Goal: Information Seeking & Learning: Learn about a topic

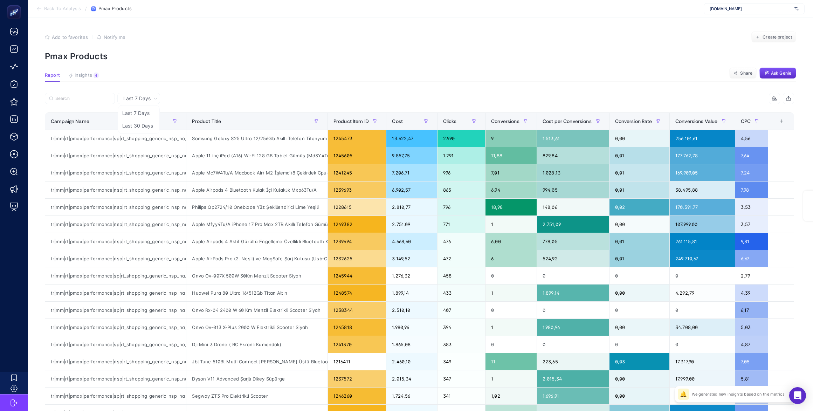
click at [589, 48] on section "Add to favorites false Notify me Create project Pmax Products" at bounding box center [420, 47] width 751 height 30
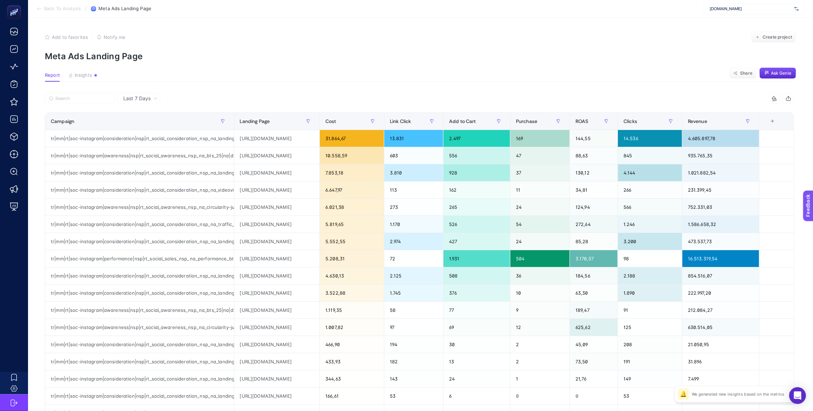
scroll to position [0, 22]
drag, startPoint x: 568, startPoint y: 138, endPoint x: 556, endPoint y: 138, distance: 11.6
click at [556, 138] on div "169" at bounding box center [539, 138] width 59 height 17
click at [553, 89] on article "Add to favorites false Notify me Create project Meta Ads Landing Page Report In…" at bounding box center [420, 291] width 785 height 547
click at [513, 62] on article "Add to favorites false Notify me Create project Meta Ads Landing Page Report In…" at bounding box center [420, 291] width 785 height 547
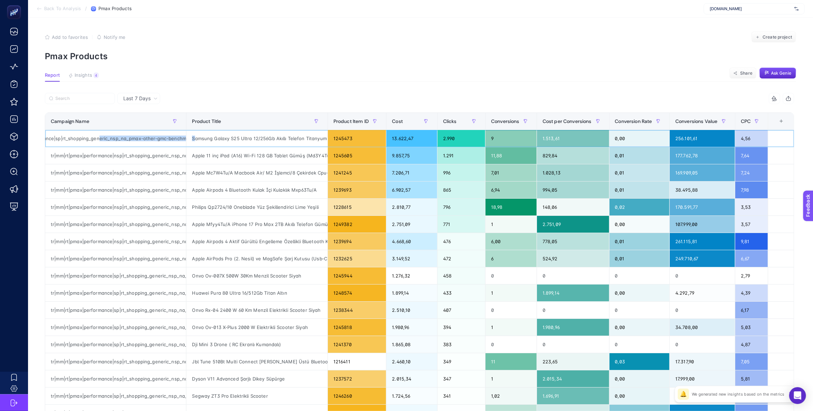
scroll to position [0, 127]
drag, startPoint x: 157, startPoint y: 137, endPoint x: 153, endPoint y: 138, distance: 3.5
click at [153, 138] on div "tr|mm|rt|pmax|performance|sp|rt_shopping_generic_nsp_na_pmax-other-gmc-benchmar…" at bounding box center [115, 138] width 141 height 17
click at [174, 121] on icon "button" at bounding box center [175, 121] width 4 height 4
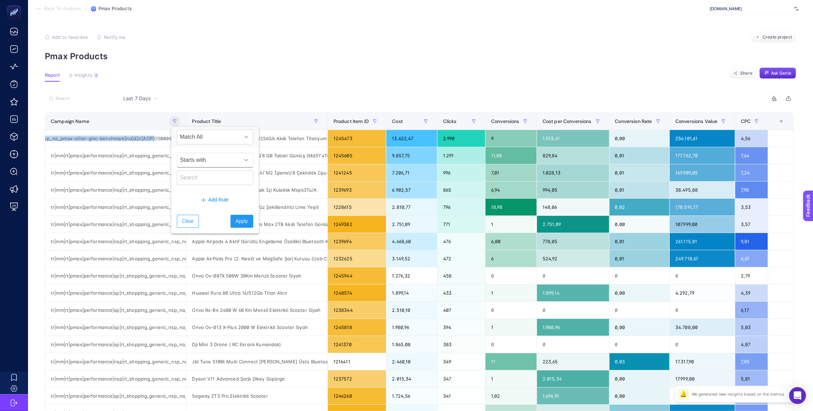
click at [200, 160] on span "Starts with" at bounding box center [208, 160] width 62 height 14
click at [210, 189] on li "Contains" at bounding box center [212, 192] width 71 height 14
drag, startPoint x: 207, startPoint y: 172, endPoint x: 208, endPoint y: 175, distance: 3.6
click at [207, 172] on input "text" at bounding box center [215, 177] width 76 height 15
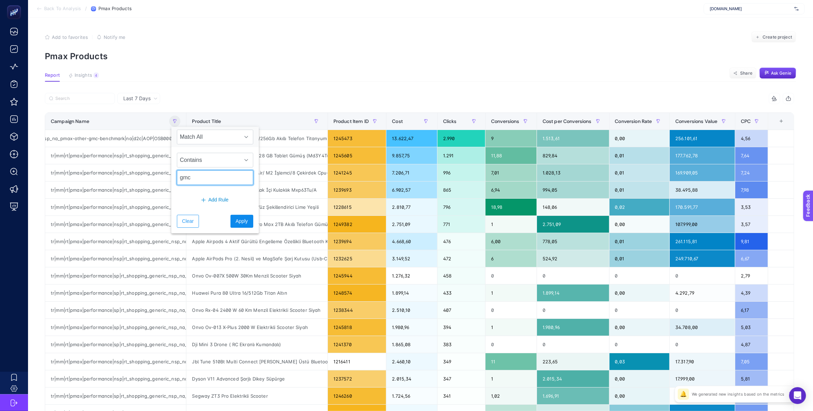
type input "gmc"
click at [236, 219] on span "Apply" at bounding box center [242, 220] width 12 height 7
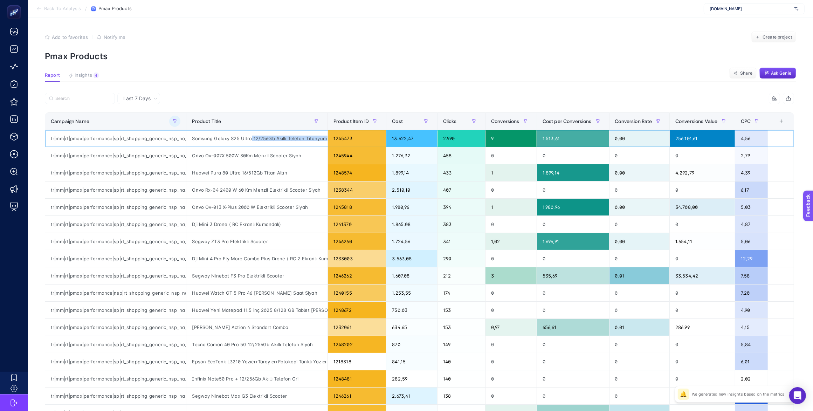
scroll to position [0, 9]
drag, startPoint x: 248, startPoint y: 137, endPoint x: 339, endPoint y: 134, distance: 90.7
click at [339, 134] on tr "tr|mm|rt|pmax|performance|sp|rt_shopping_generic_nsp_na_pmax-other-gmc-benchmar…" at bounding box center [419, 138] width 749 height 17
click at [398, 124] on div "Cost" at bounding box center [411, 121] width 39 height 11
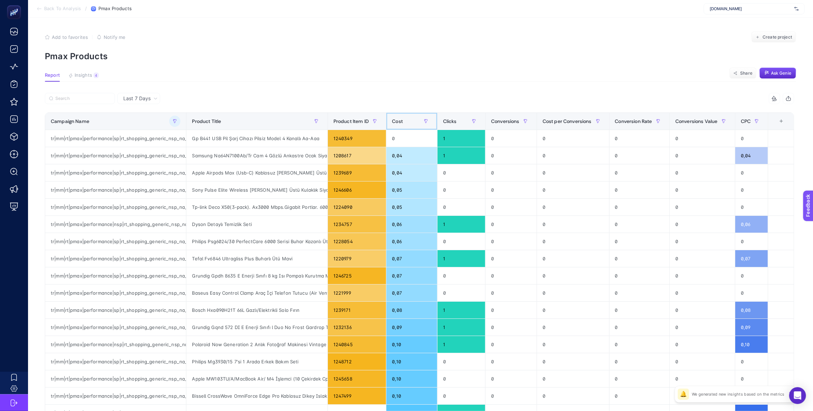
click at [398, 124] on div "Cost" at bounding box center [411, 121] width 39 height 11
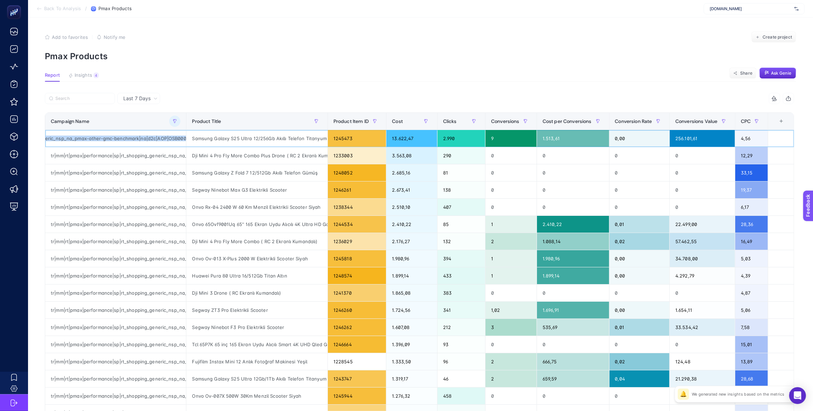
scroll to position [0, 128]
drag, startPoint x: 136, startPoint y: 137, endPoint x: 131, endPoint y: 140, distance: 5.5
click at [131, 140] on div "tr|mm|rt|pmax|performance|sp|rt_shopping_generic_nsp_na_pmax-other-gmc-benchmar…" at bounding box center [115, 138] width 141 height 17
click at [175, 123] on button "button" at bounding box center [174, 121] width 11 height 11
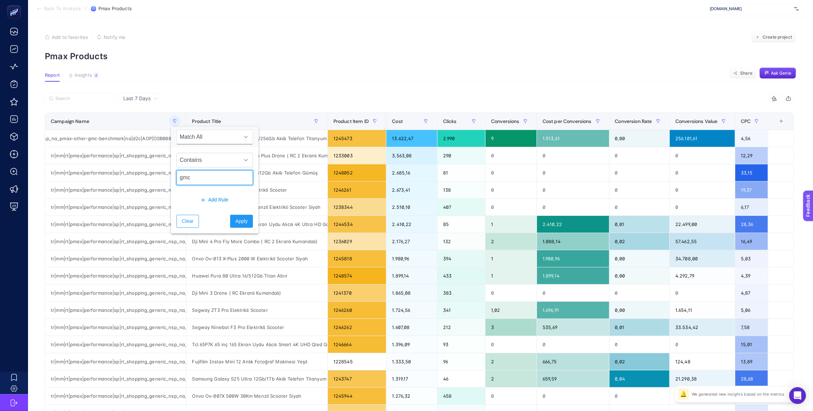
click at [196, 178] on input "gmc" at bounding box center [214, 177] width 76 height 15
type input "top"
click at [180, 201] on button "Add Rule" at bounding box center [214, 199] width 76 height 13
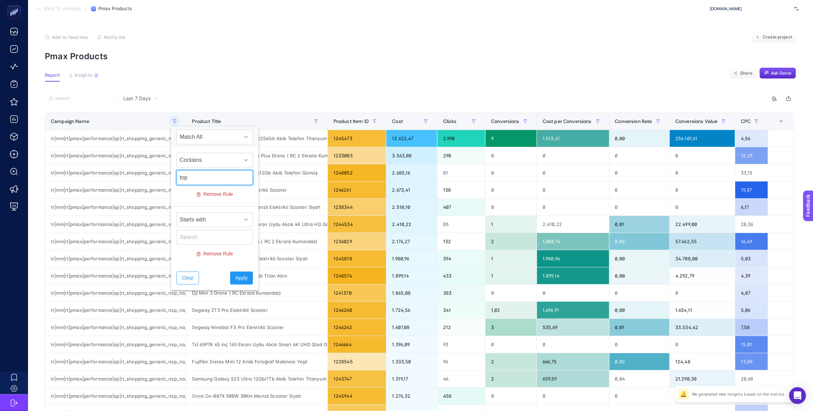
click at [189, 179] on input "top" at bounding box center [214, 177] width 76 height 15
drag, startPoint x: 183, startPoint y: 186, endPoint x: 186, endPoint y: 193, distance: 7.5
click at [183, 186] on div "Remove Rule" at bounding box center [214, 193] width 76 height 16
click at [208, 224] on span "Starts with" at bounding box center [208, 220] width 62 height 14
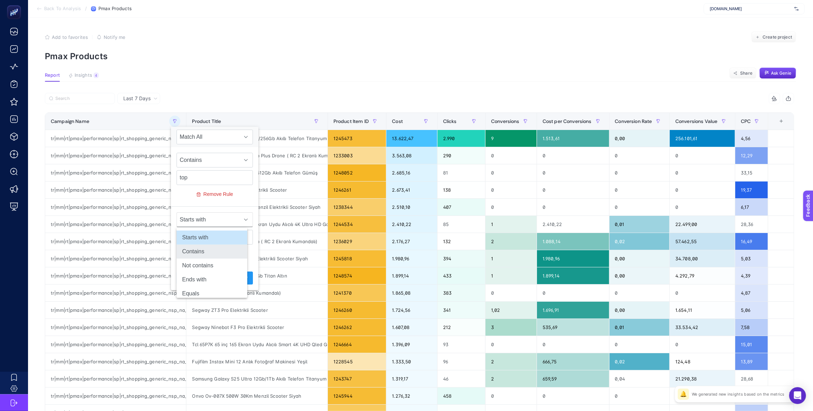
click at [216, 249] on li "Contains" at bounding box center [211, 251] width 71 height 14
click at [235, 279] on span "Apply" at bounding box center [241, 277] width 12 height 7
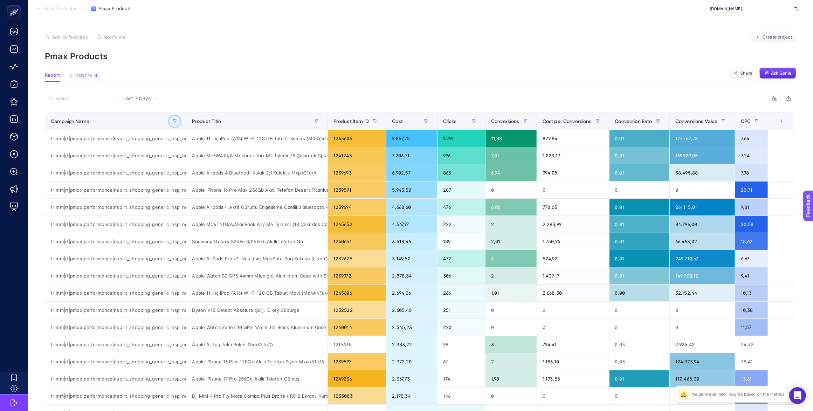
click at [170, 125] on button "button" at bounding box center [174, 121] width 11 height 11
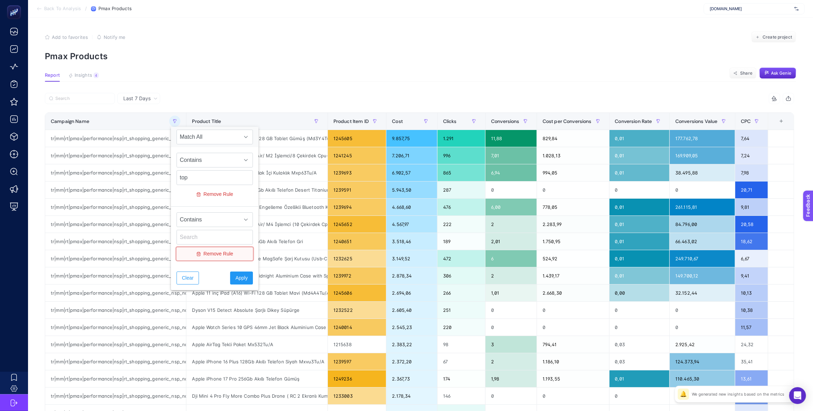
click at [195, 255] on button "Remove Rule" at bounding box center [214, 253] width 76 height 13
click at [235, 221] on span "Apply" at bounding box center [241, 220] width 12 height 7
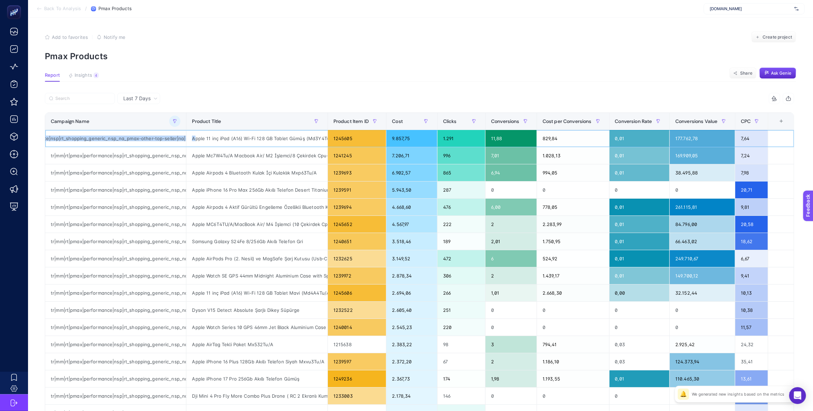
scroll to position [0, 115]
drag, startPoint x: 100, startPoint y: 137, endPoint x: 130, endPoint y: 138, distance: 29.8
click at [130, 138] on div "tr|mm|rt|pmax|performance|nsp|rt_shopping_generic_nsp_na_pmax-other-top-seller|…" at bounding box center [115, 138] width 141 height 17
drag, startPoint x: 205, startPoint y: 139, endPoint x: 333, endPoint y: 142, distance: 127.5
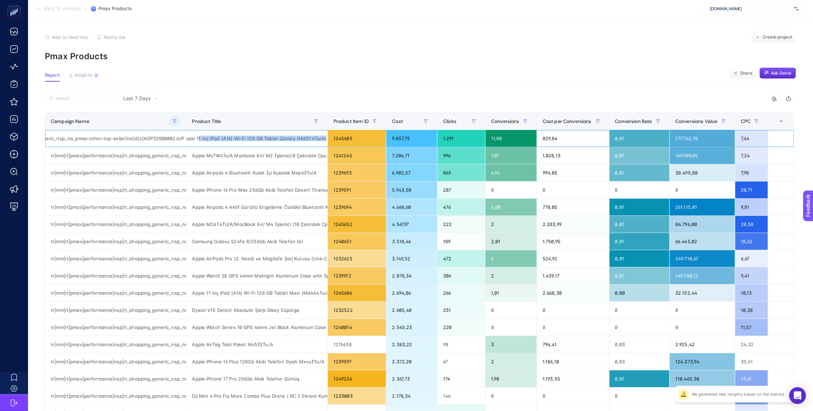
click at [333, 142] on tr "tr|mm|rt|pmax|performance|nsp|rt_shopping_generic_nsp_na_pmax-other-top-seller|…" at bounding box center [419, 138] width 749 height 17
drag, startPoint x: 216, startPoint y: 157, endPoint x: 323, endPoint y: 158, distance: 107.2
click at [323, 158] on div "Apple Mc7W4Tu/A Macbook Air/ M2 İşlemci/8 Çekirdek Cpu-8 Gpu/16Gb Ram/256Gb Ssd…" at bounding box center [256, 155] width 141 height 17
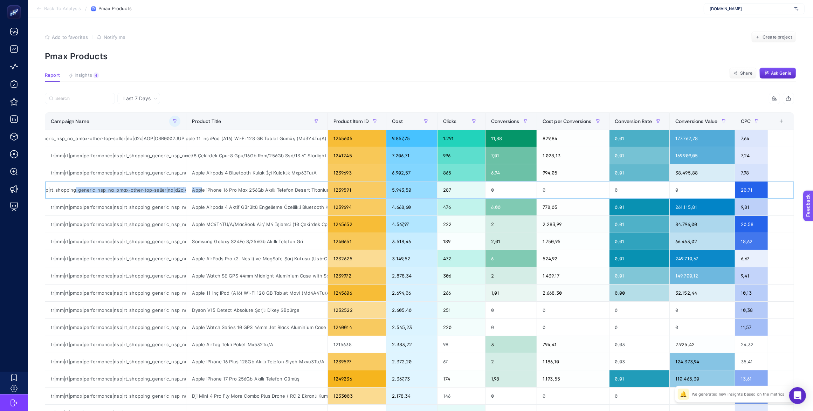
scroll to position [0, 115]
click at [146, 188] on div "tr|mm|rt|pmax|performance|nsp|rt_shopping_generic_nsp_na_pmax-other-top-seller|…" at bounding box center [115, 189] width 141 height 17
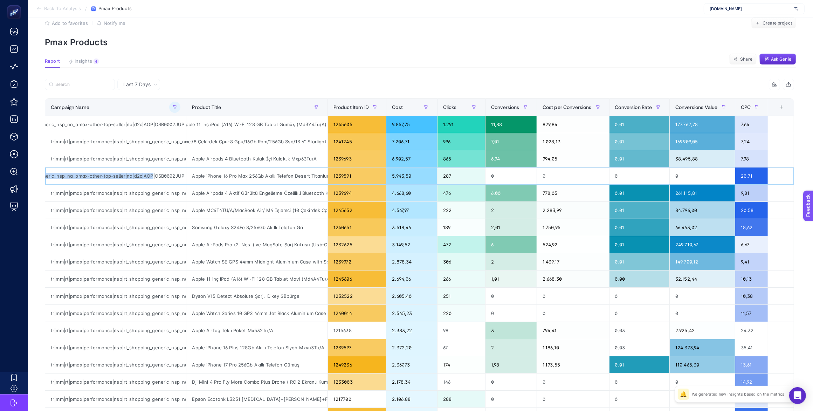
scroll to position [0, 4]
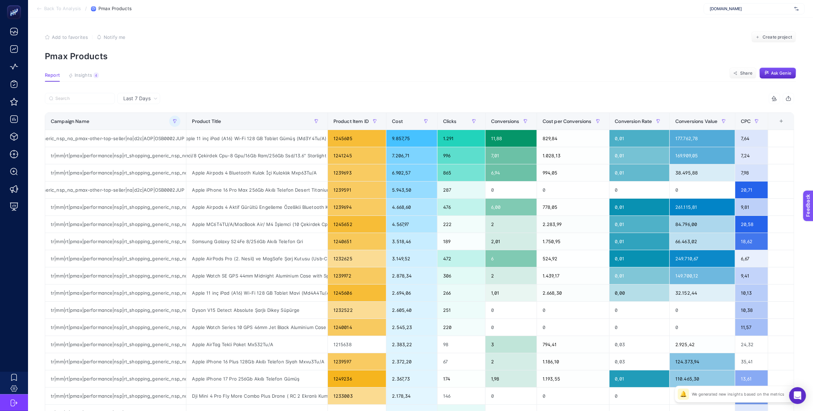
click at [348, 67] on article "Add to favorites false Notify me Create project Pmax Products Report Insights 4…" at bounding box center [420, 291] width 785 height 547
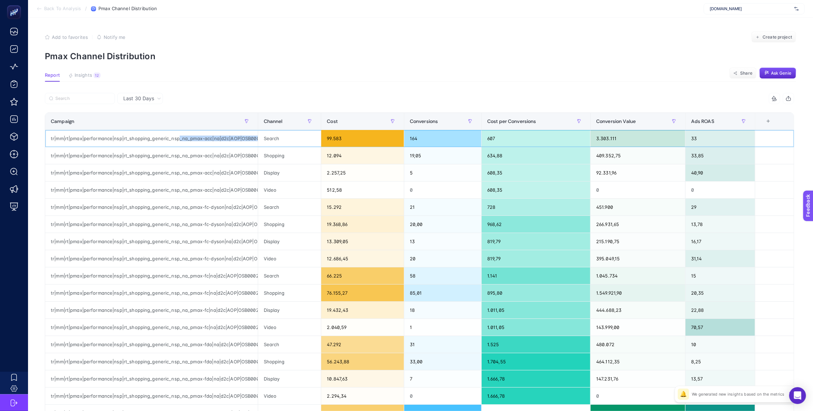
scroll to position [0, 16]
drag, startPoint x: 178, startPoint y: 137, endPoint x: 284, endPoint y: 135, distance: 106.8
click at [284, 135] on tr "tr|mm|rt|pmax|performance|nsp|rt_shopping_generic_nsp_na_pmax-acc|na|d2c|AOP|OS…" at bounding box center [419, 138] width 749 height 17
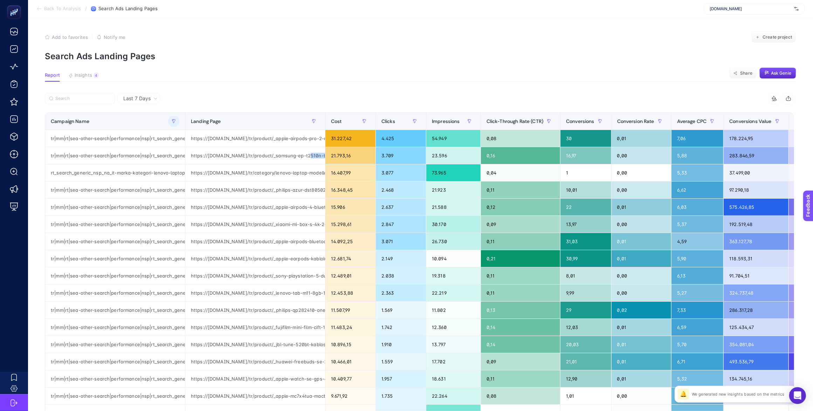
scroll to position [0, 292]
click at [314, 65] on article "Add to favorites false Notify me Create project Search Ads Landing Pages Report…" at bounding box center [420, 291] width 785 height 547
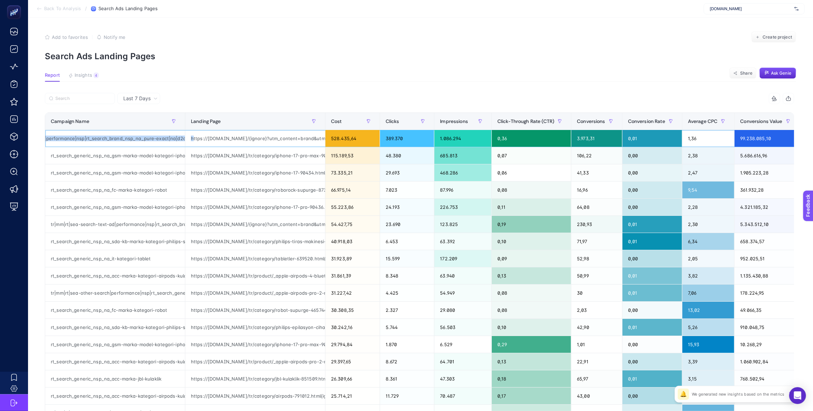
scroll to position [0, 138]
drag, startPoint x: 105, startPoint y: 136, endPoint x: 125, endPoint y: 142, distance: 20.9
click at [125, 142] on div "tr|mm|rt|sea-search-text-ad|performance|nsp|rt_search_brand_nsp_na_pure-exact|n…" at bounding box center [115, 138] width 140 height 17
click at [169, 123] on button "button" at bounding box center [173, 121] width 11 height 11
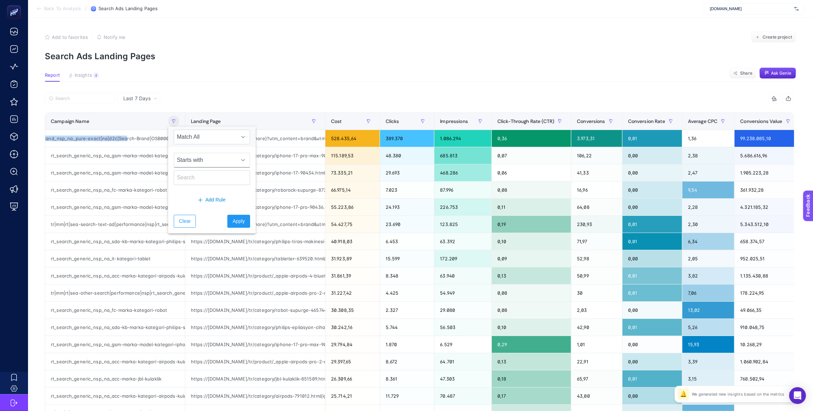
click at [188, 154] on span "Starts with" at bounding box center [205, 160] width 62 height 14
click at [205, 190] on li "Contains" at bounding box center [209, 192] width 71 height 14
click at [197, 177] on input "text" at bounding box center [212, 177] width 76 height 15
type input "top"
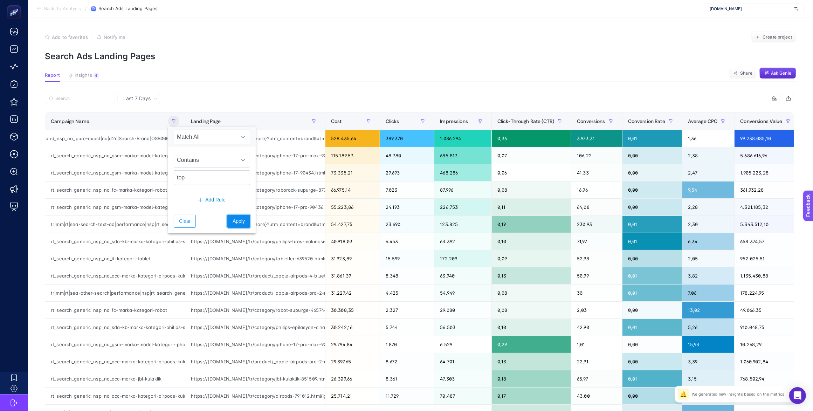
click at [233, 222] on span "Apply" at bounding box center [239, 220] width 12 height 7
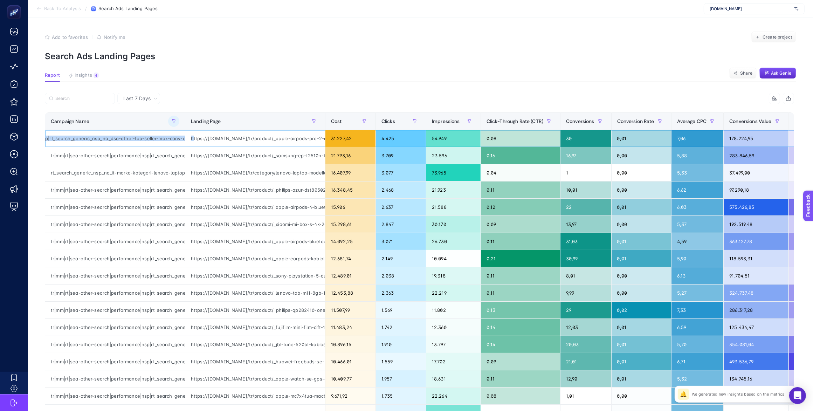
scroll to position [0, 173]
drag, startPoint x: 87, startPoint y: 139, endPoint x: 147, endPoint y: 139, distance: 60.6
click at [147, 139] on div "tr|mm|rt|sea-other-search|performance|nsp|rt_search_generic_nsp_na_dsa-other-to…" at bounding box center [115, 138] width 140 height 17
drag, startPoint x: 288, startPoint y: 137, endPoint x: 320, endPoint y: 137, distance: 31.5
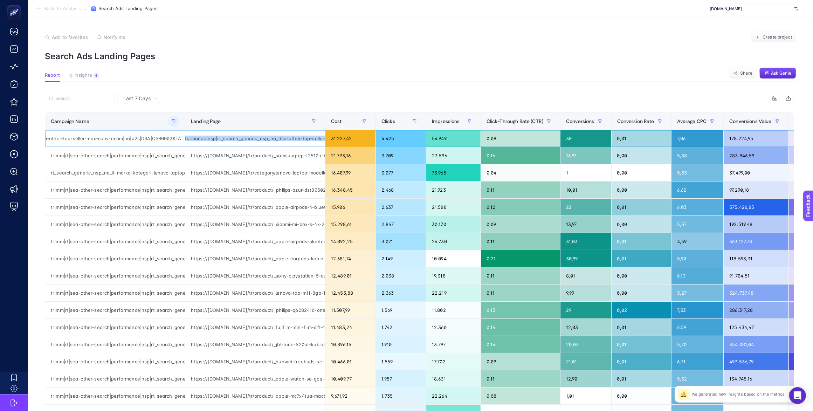
click at [320, 137] on div "https://www.mediamarkt.com.tr/tr/product/_apple-airpods-pro-2-nesil-ve-magsafe-…" at bounding box center [255, 138] width 140 height 17
click at [277, 138] on div "https://www.mediamarkt.com.tr/tr/product/_apple-airpods-pro-2-nesil-ve-magsafe-…" at bounding box center [255, 138] width 140 height 17
drag, startPoint x: 252, startPoint y: 137, endPoint x: 192, endPoint y: 137, distance: 60.2
click at [192, 137] on div "https://www.mediamarkt.com.tr/tr/product/_apple-airpods-pro-2-nesil-ve-magsafe-…" at bounding box center [255, 138] width 140 height 17
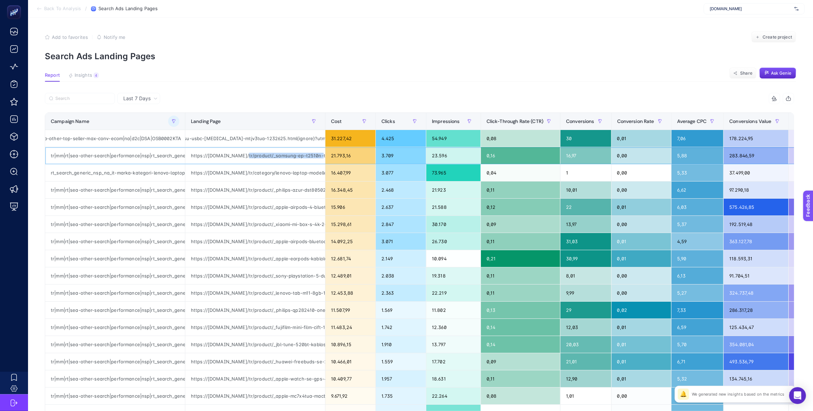
drag, startPoint x: 242, startPoint y: 153, endPoint x: 310, endPoint y: 150, distance: 68.7
click at [310, 150] on div "https://www.mediamarkt.com.tr/tr/product/_samsung-ep-t2510n-type-c-25-w-hizli-s…" at bounding box center [255, 155] width 140 height 17
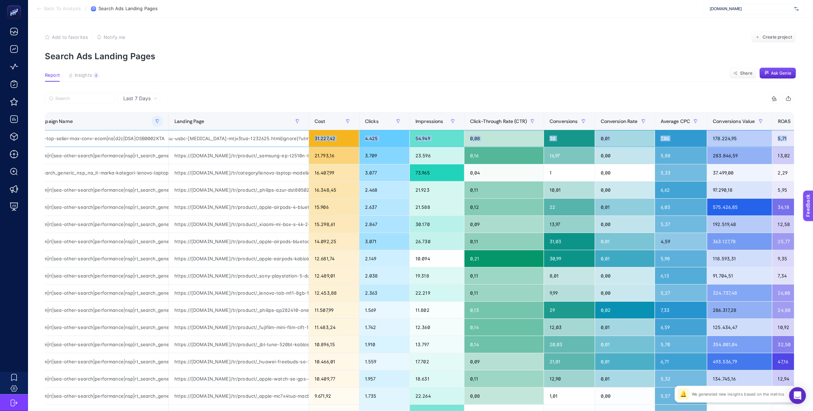
scroll to position [0, 45]
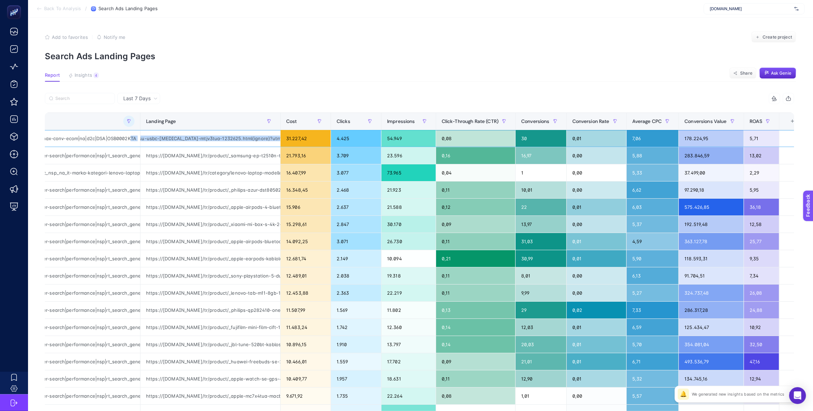
drag, startPoint x: 327, startPoint y: 139, endPoint x: 123, endPoint y: 142, distance: 204.2
click at [123, 142] on tr "tr|mm|rt|sea-other-search|performance|nsp|rt_search_generic_nsp_na_dsa-other-to…" at bounding box center [402, 138] width 804 height 17
drag, startPoint x: 195, startPoint y: 153, endPoint x: 280, endPoint y: 150, distance: 85.5
click at [280, 150] on tr "tr|mm|rt|sea-other-search|performance|nsp|rt_search_generic_nsp_na_dsa-other-to…" at bounding box center [402, 155] width 804 height 17
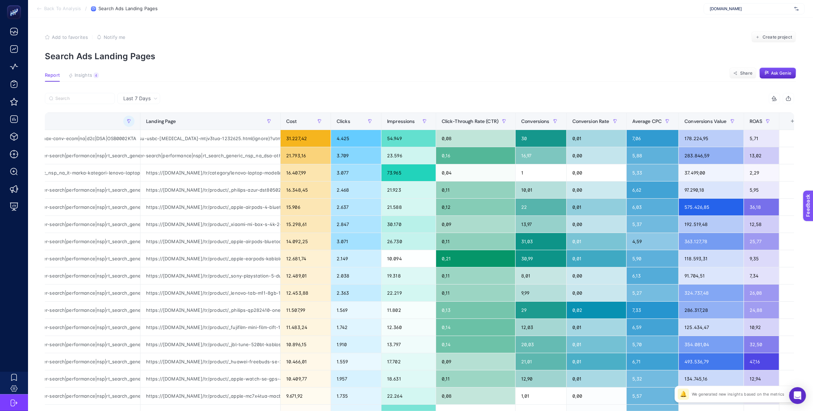
click at [272, 83] on article "Add to favorites false Notify me Create project Search Ads Landing Pages Report…" at bounding box center [420, 291] width 785 height 547
drag, startPoint x: 261, startPoint y: 137, endPoint x: 129, endPoint y: 136, distance: 132.7
click at [129, 136] on tr "tr|mm|rt|sea-other-search|performance|nsp|rt_search_generic_nsp_na_dsa-other-to…" at bounding box center [402, 138] width 804 height 17
click at [248, 139] on div "https://www.mediamarkt.com.tr/tr/product/_apple-airpods-pro-2-nesil-ve-magsafe-…" at bounding box center [210, 138] width 140 height 17
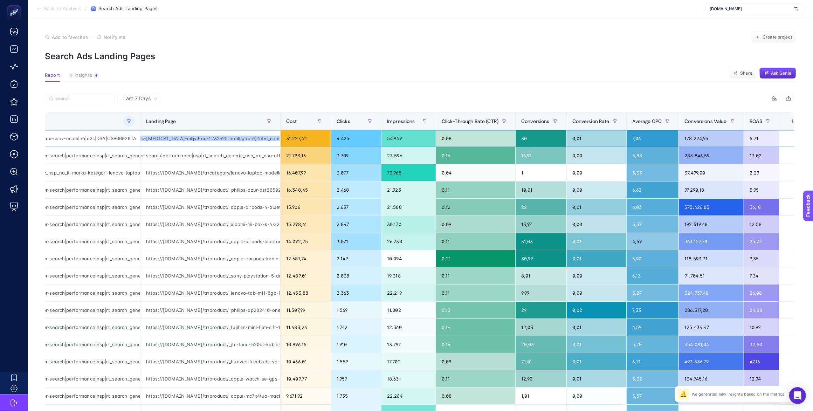
scroll to position [0, 227]
drag, startPoint x: 252, startPoint y: 137, endPoint x: 248, endPoint y: 137, distance: 4.9
click at [248, 137] on div "https://www.mediamarkt.com.tr/tr/product/_apple-airpods-pro-2-nesil-ve-magsafe-…" at bounding box center [210, 138] width 140 height 17
click at [195, 140] on div "https://www.mediamarkt.com.tr/tr/product/_apple-airpods-pro-2-nesil-ve-magsafe-…" at bounding box center [210, 138] width 140 height 17
drag, startPoint x: 200, startPoint y: 137, endPoint x: 182, endPoint y: 136, distance: 18.3
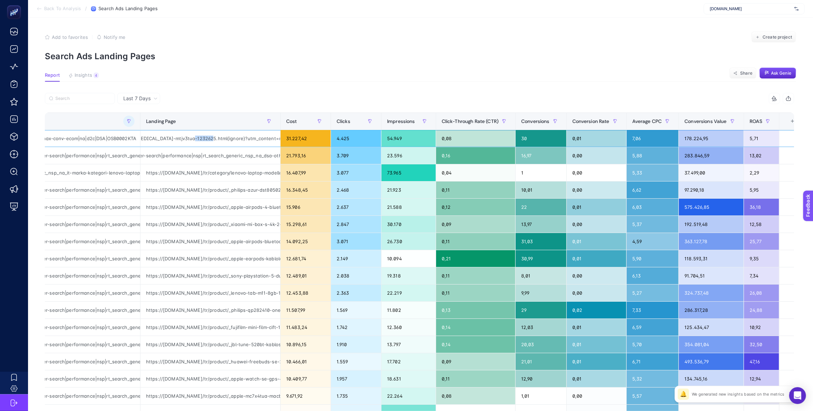
click at [182, 136] on div "https://www.mediamarkt.com.tr/tr/product/_apple-airpods-pro-2-nesil-ve-magsafe-…" at bounding box center [210, 138] width 140 height 17
copy div "1232625"
click at [102, 137] on div "tr|mm|rt|sea-other-search|performance|nsp|rt_search_generic_nsp_na_dsa-other-to…" at bounding box center [70, 138] width 140 height 17
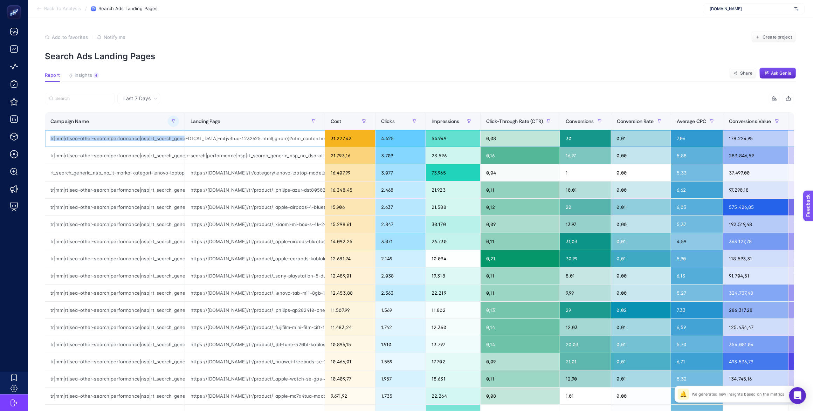
scroll to position [0, 0]
drag, startPoint x: 118, startPoint y: 139, endPoint x: 38, endPoint y: 136, distance: 80.3
click at [38, 136] on article "Add to favorites false Notify me Create project Search Ads Landing Pages Report…" at bounding box center [420, 291] width 785 height 547
click at [116, 140] on div "tr|mm|rt|sea-other-search|performance|nsp|rt_search_generic_nsp_na_dsa-other-to…" at bounding box center [115, 138] width 140 height 17
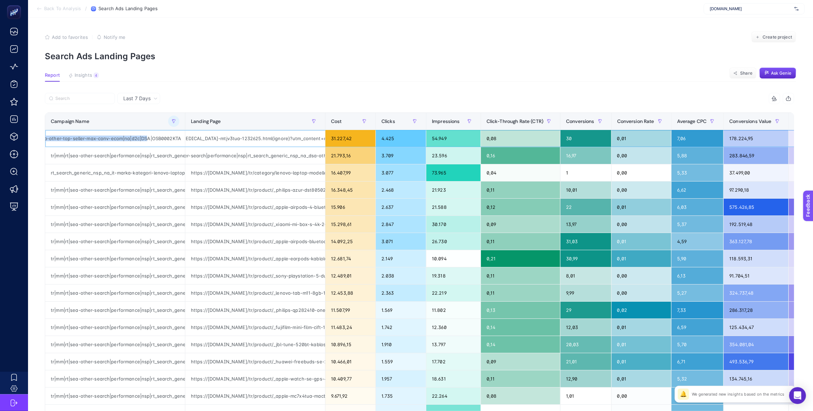
drag, startPoint x: 112, startPoint y: 136, endPoint x: 144, endPoint y: 136, distance: 32.2
click at [144, 136] on div "tr|mm|rt|sea-other-search|performance|nsp|rt_search_generic_nsp_na_dsa-other-to…" at bounding box center [115, 138] width 140 height 17
click at [82, 134] on div "tr|mm|rt|sea-other-search|performance|nsp|rt_search_generic_nsp_na_dsa-other-to…" at bounding box center [115, 138] width 140 height 17
click at [82, 140] on div "tr|mm|rt|sea-other-search|performance|nsp|rt_search_generic_nsp_na_dsa-other-to…" at bounding box center [115, 138] width 140 height 17
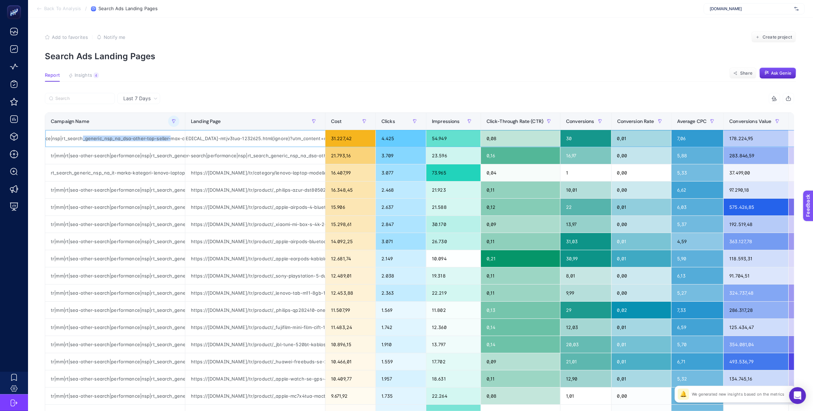
scroll to position [0, 4]
click at [168, 118] on button "button" at bounding box center [173, 121] width 11 height 11
click at [193, 158] on span "Contains" at bounding box center [205, 160] width 62 height 14
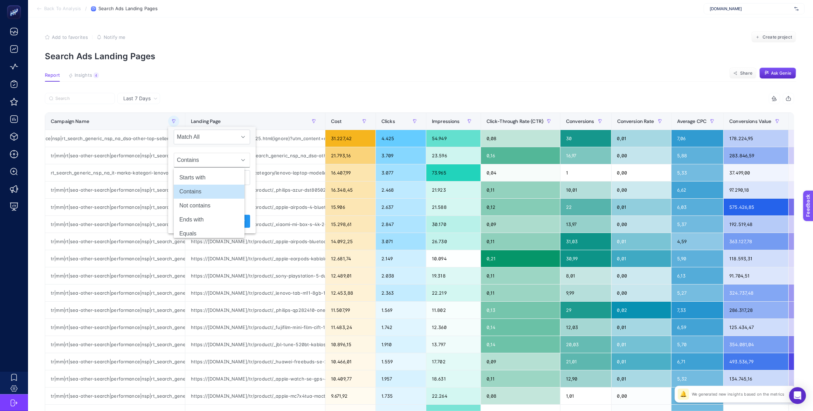
click at [284, 84] on article "Add to favorites false Notify me Create project Search Ads Landing Pages Report…" at bounding box center [420, 291] width 785 height 547
click at [172, 120] on icon "button" at bounding box center [174, 121] width 4 height 4
drag, startPoint x: 195, startPoint y: 180, endPoint x: 146, endPoint y: 181, distance: 48.7
click at [146, 181] on body "Back To Analysis / Search Ads Landing Pages mediamarkt.com.tr Add to favorites …" at bounding box center [406, 205] width 813 height 411
type input "air"
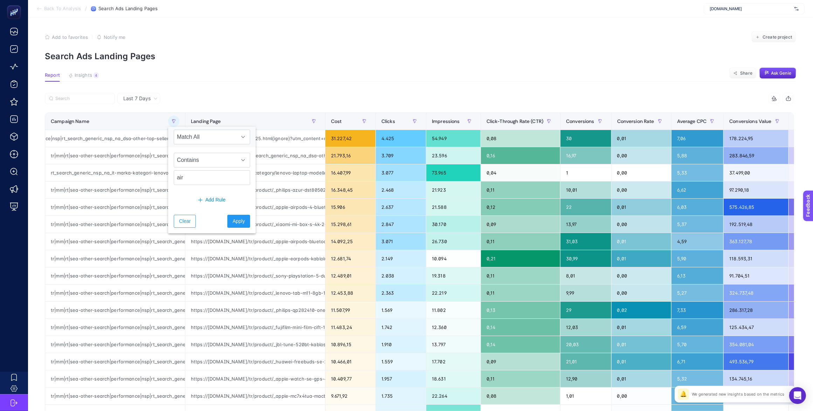
click at [215, 221] on div "Clear Apply" at bounding box center [212, 221] width 88 height 24
click at [233, 221] on span "Apply" at bounding box center [239, 220] width 12 height 7
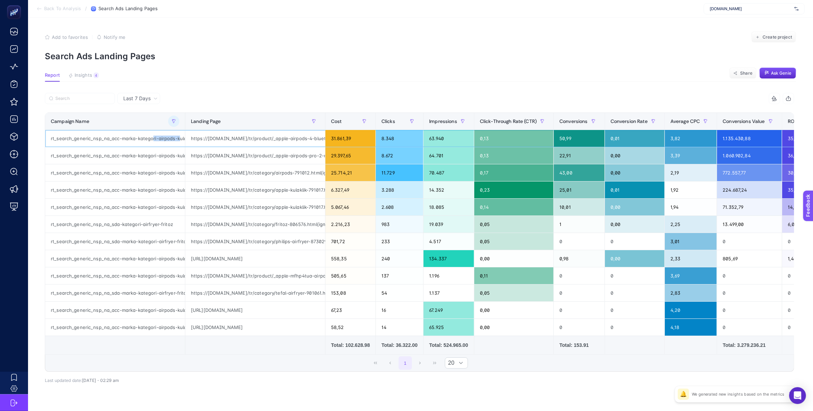
scroll to position [0, 13]
drag, startPoint x: 146, startPoint y: 139, endPoint x: 181, endPoint y: 138, distance: 34.7
click at [181, 138] on tr "rt_search_generic_nsp_na_acc-marka-kategori-airpods-kulaklik https://www.mediam…" at bounding box center [444, 138] width 798 height 17
drag, startPoint x: 228, startPoint y: 138, endPoint x: 329, endPoint y: 140, distance: 100.9
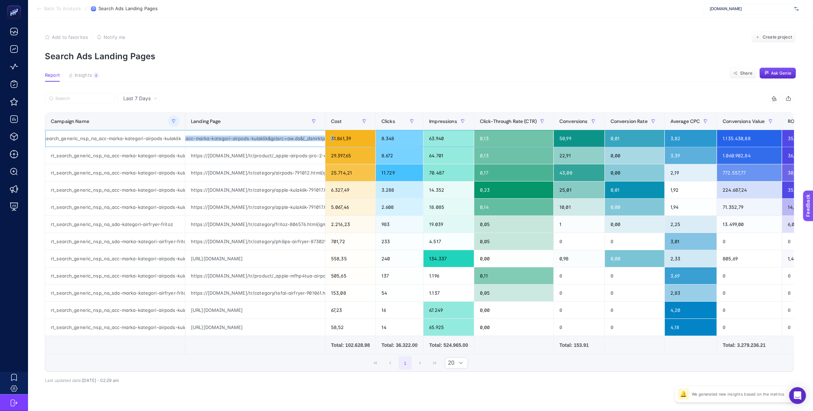
click at [329, 140] on tr "rt_search_generic_nsp_na_acc-marka-kategori-airpods-kulaklik https://www.mediam…" at bounding box center [444, 138] width 798 height 17
drag, startPoint x: 115, startPoint y: 153, endPoint x: 202, endPoint y: 154, distance: 86.9
click at [202, 154] on tr "rt_search_generic_nsp_na_acc-marka-kategori-airpods-kulaklik https://www.mediam…" at bounding box center [444, 155] width 798 height 17
click at [172, 121] on icon "button" at bounding box center [173, 121] width 3 height 4
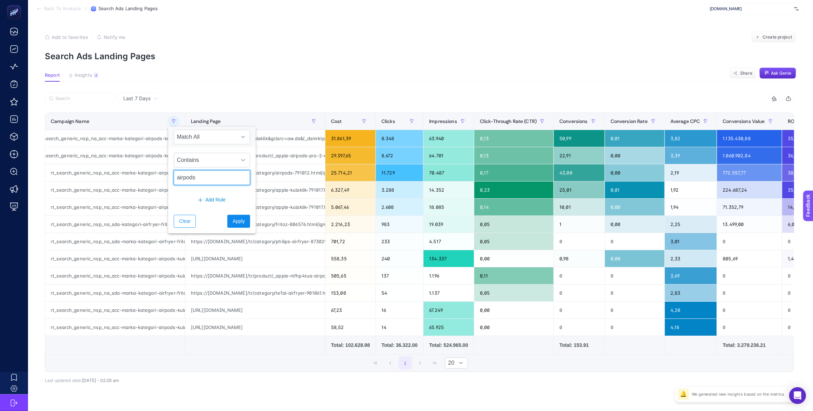
type input "airpods"
click at [233, 222] on span "Apply" at bounding box center [239, 220] width 12 height 7
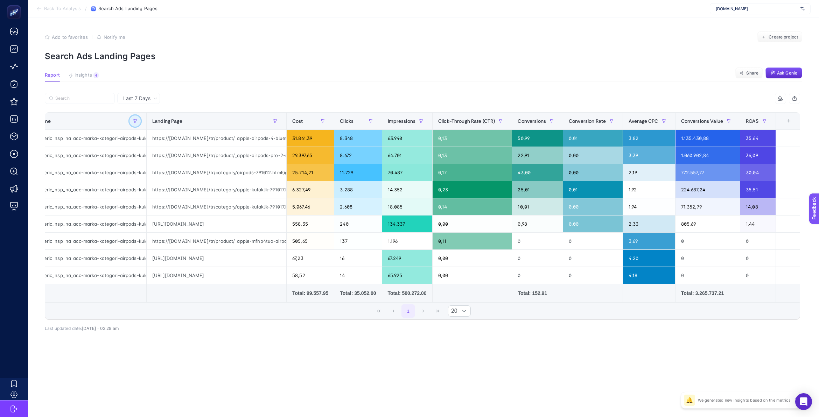
scroll to position [0, 0]
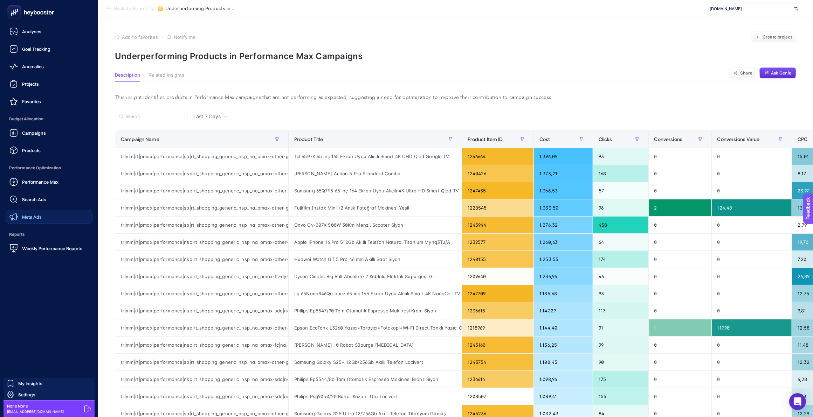
click at [37, 216] on span "Meta Ads" at bounding box center [32, 217] width 20 height 6
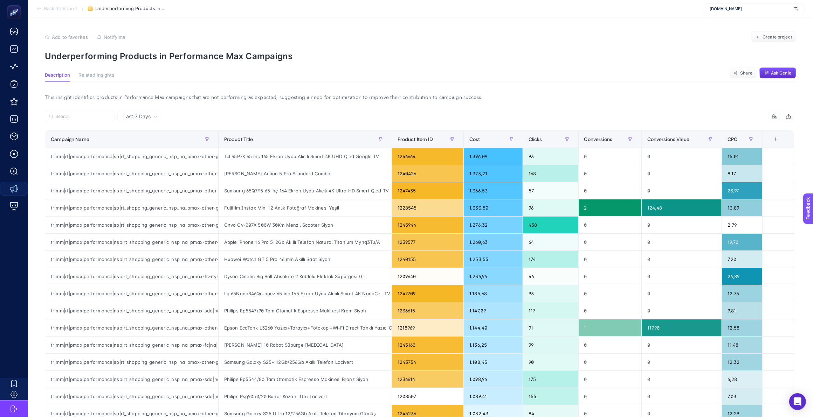
click at [99, 76] on span "Related Insights" at bounding box center [96, 75] width 36 height 6
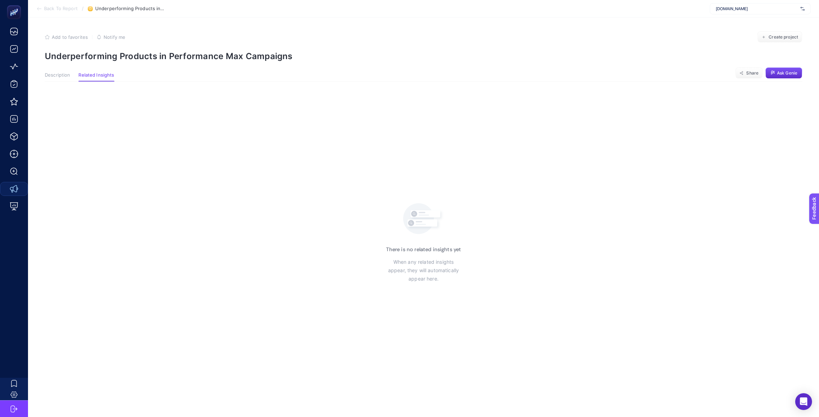
click at [53, 76] on span "Description" at bounding box center [57, 75] width 25 height 6
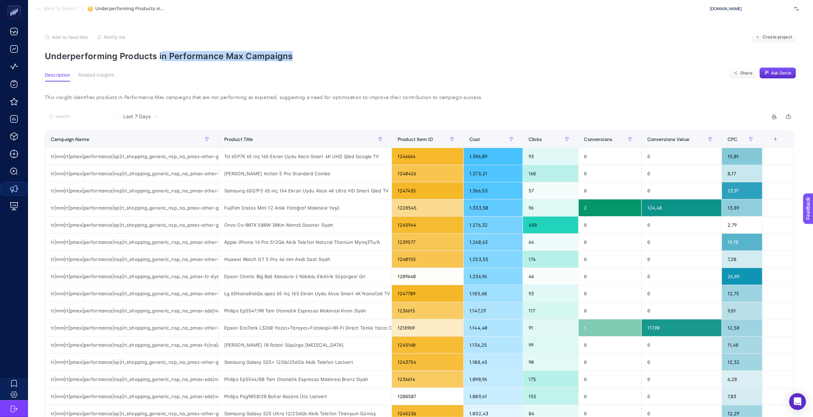
drag, startPoint x: 162, startPoint y: 55, endPoint x: 305, endPoint y: 53, distance: 143.2
click at [305, 53] on p "Underperforming Products in Performance Max Campaigns" at bounding box center [420, 56] width 751 height 10
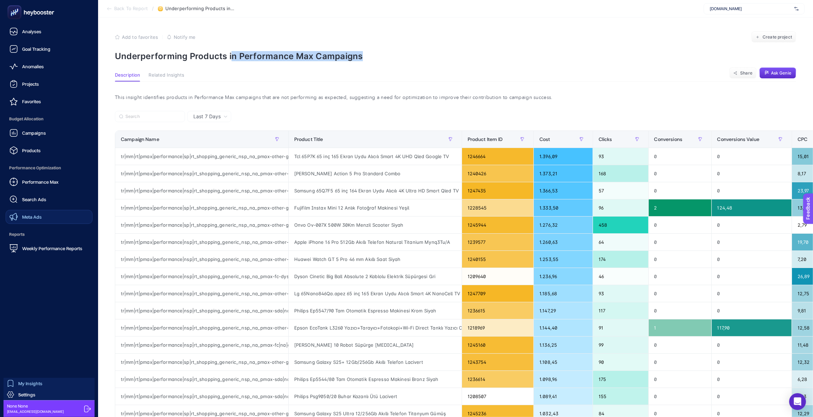
click at [31, 383] on span "My Insights" at bounding box center [30, 384] width 24 height 6
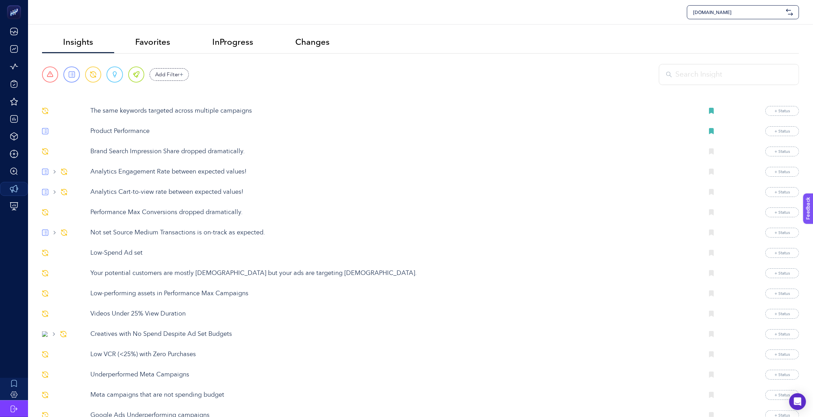
click at [706, 78] on input "text" at bounding box center [733, 74] width 116 height 11
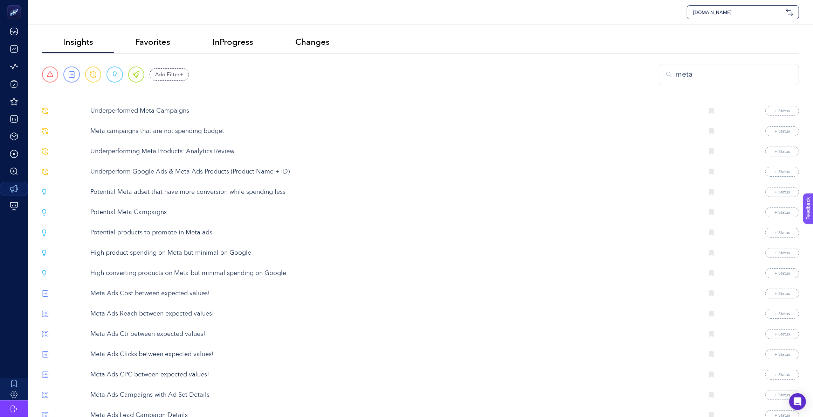
type input "meta"
click at [179, 235] on p "Potential products to promote in Meta ads" at bounding box center [394, 232] width 608 height 9
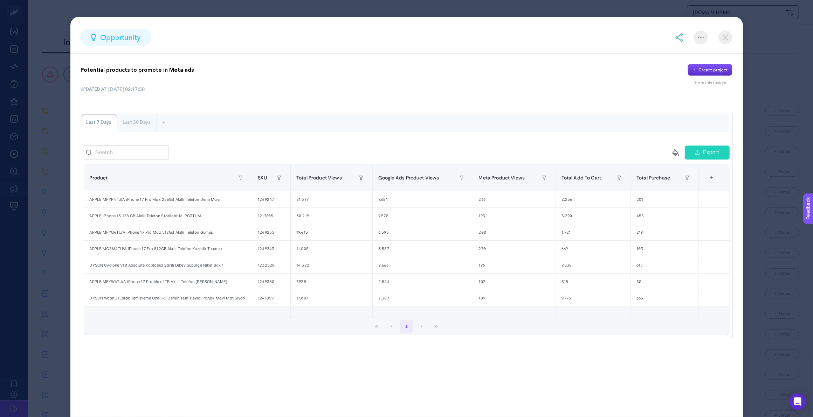
click at [728, 35] on img at bounding box center [725, 37] width 14 height 14
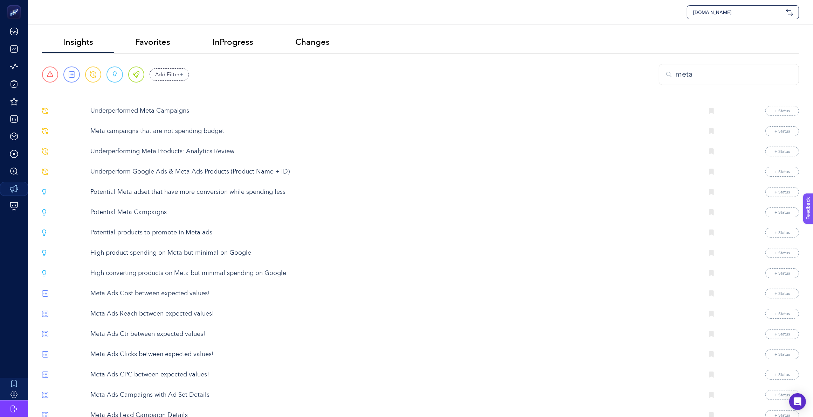
click at [142, 233] on p "Potential products to promote in Meta ads" at bounding box center [394, 232] width 608 height 9
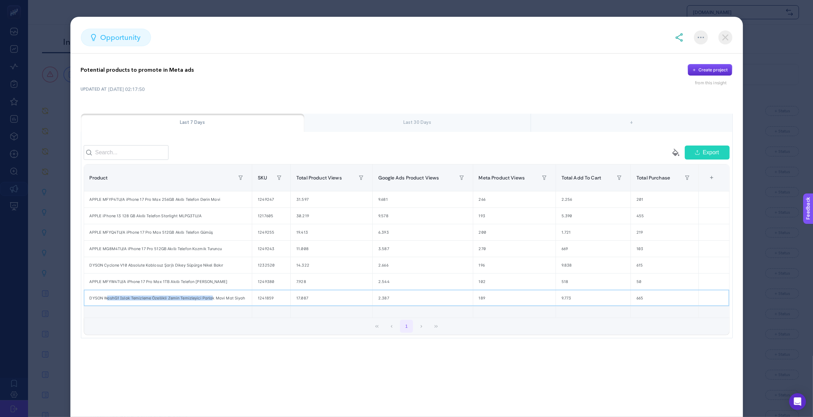
drag, startPoint x: 109, startPoint y: 304, endPoint x: 213, endPoint y: 304, distance: 104.0
click at [213, 304] on div "DYSON WashG1 Islak Temizleme Özellikli Zemin Temizleyici Parlak Mavi Mat Siyah" at bounding box center [168, 298] width 168 height 16
click at [728, 37] on img at bounding box center [725, 37] width 14 height 14
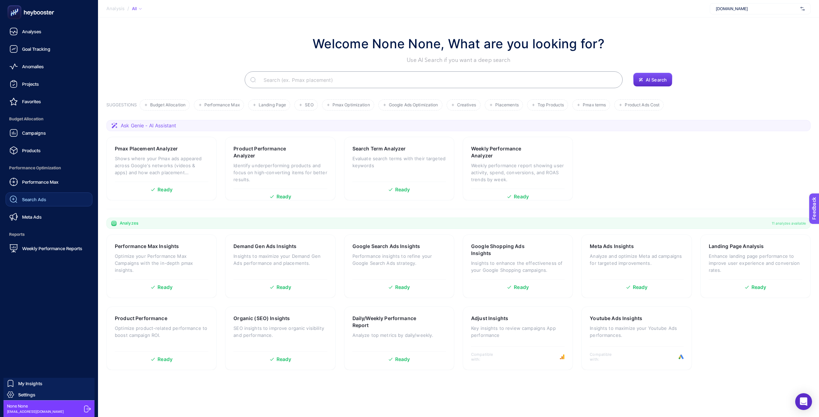
click at [36, 201] on span "Search Ads" at bounding box center [34, 200] width 24 height 6
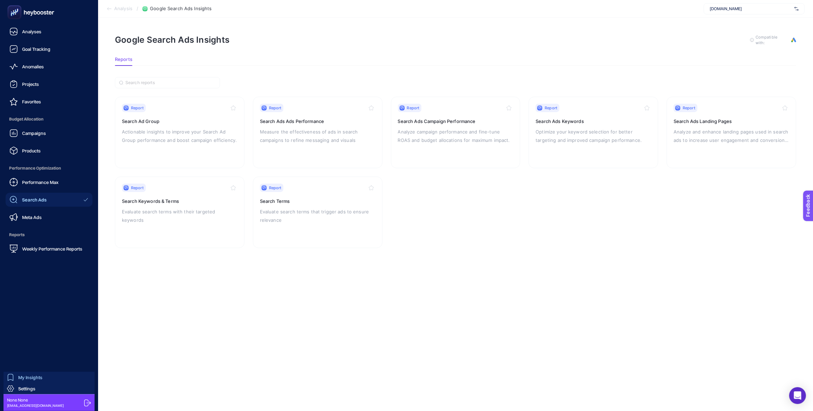
click at [29, 375] on span "My Insights" at bounding box center [30, 377] width 24 height 6
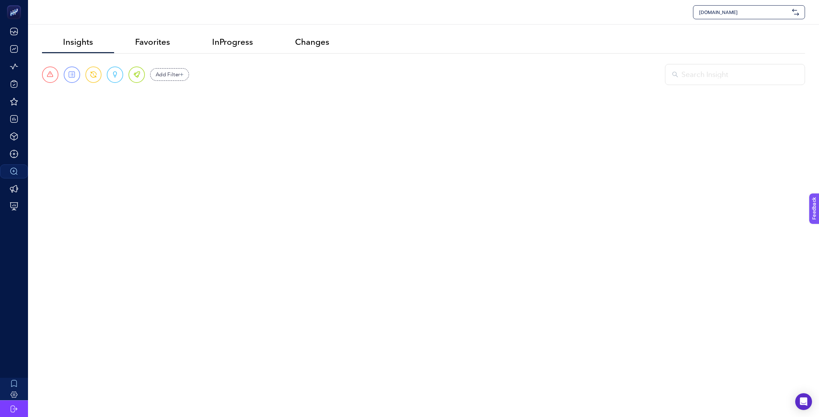
click at [707, 71] on input "text" at bounding box center [740, 74] width 116 height 11
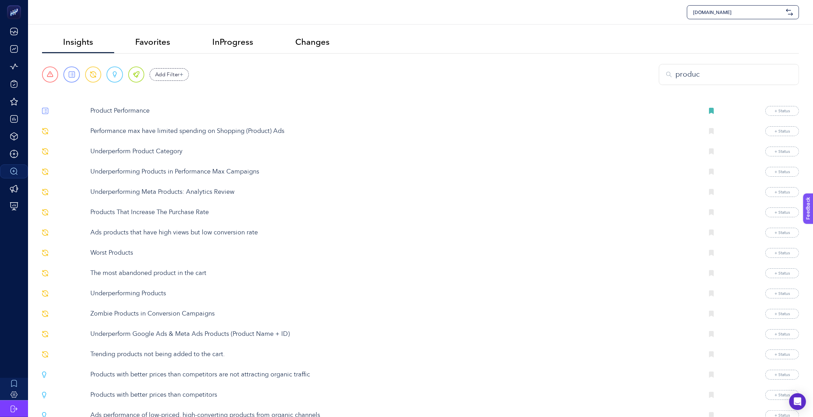
type input "produc"
click at [135, 112] on p "Product Performance" at bounding box center [394, 110] width 608 height 9
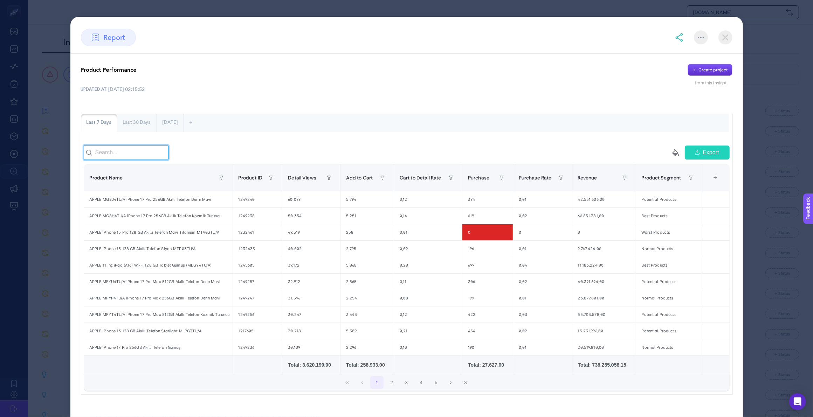
click at [142, 159] on input at bounding box center [126, 152] width 85 height 15
paste input "1232625"
type input "1232625"
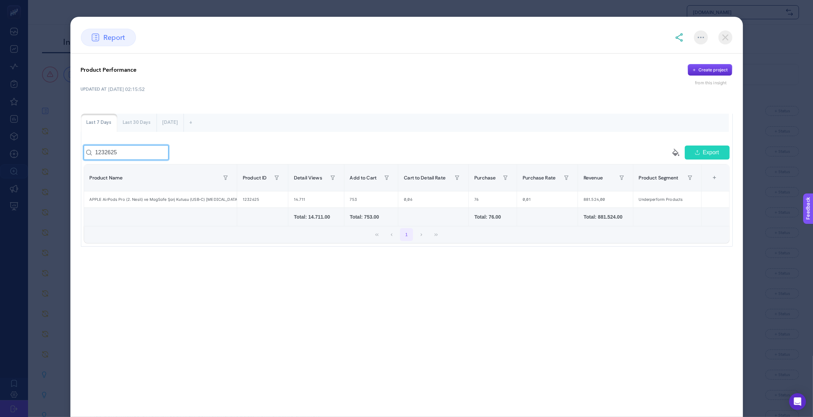
drag, startPoint x: 143, startPoint y: 156, endPoint x: 78, endPoint y: 156, distance: 64.8
click at [78, 156] on div "Product Performance Create project from this insight UPDATED AT [DATE] 02:15:52…" at bounding box center [406, 156] width 672 height 204
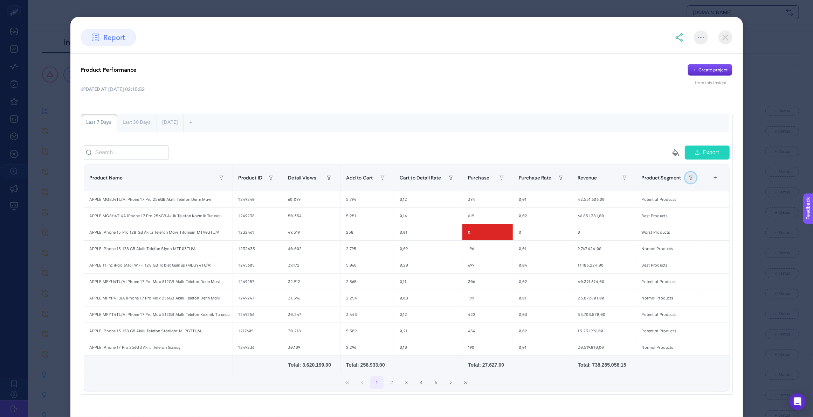
click at [688, 180] on icon "button" at bounding box center [690, 178] width 4 height 4
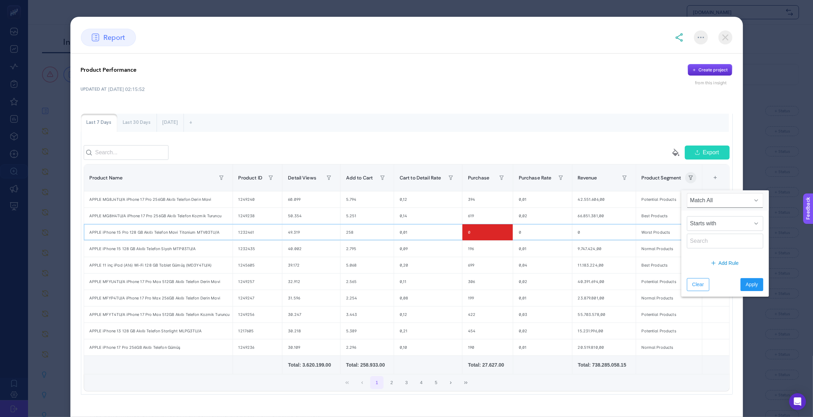
click at [645, 235] on div "Worst Products" at bounding box center [669, 232] width 66 height 16
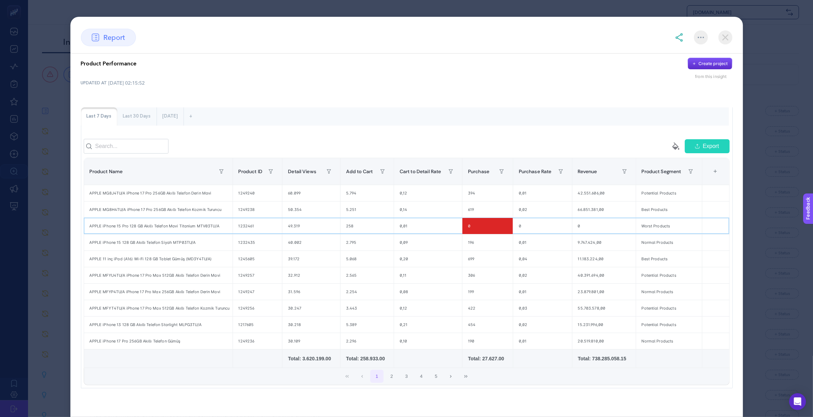
scroll to position [18, 0]
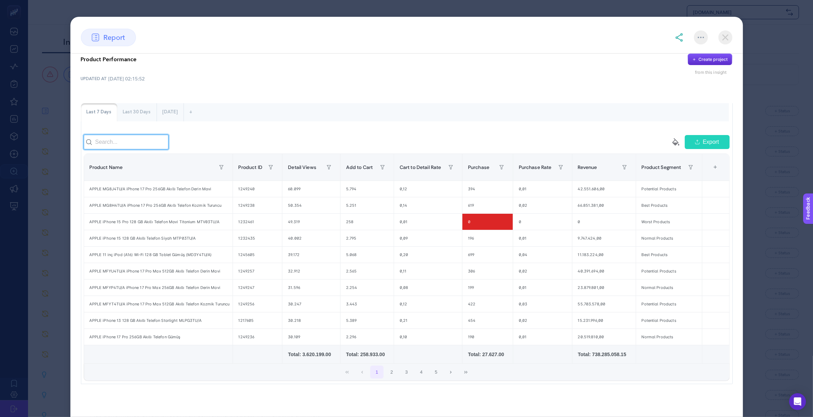
click at [114, 142] on input at bounding box center [126, 142] width 85 height 15
click at [221, 169] on icon "button" at bounding box center [221, 167] width 4 height 4
click at [328, 205] on div "50.354" at bounding box center [310, 206] width 57 height 16
click at [272, 164] on button "button" at bounding box center [270, 167] width 11 height 11
click at [298, 207] on span "Equals" at bounding box center [303, 206] width 62 height 14
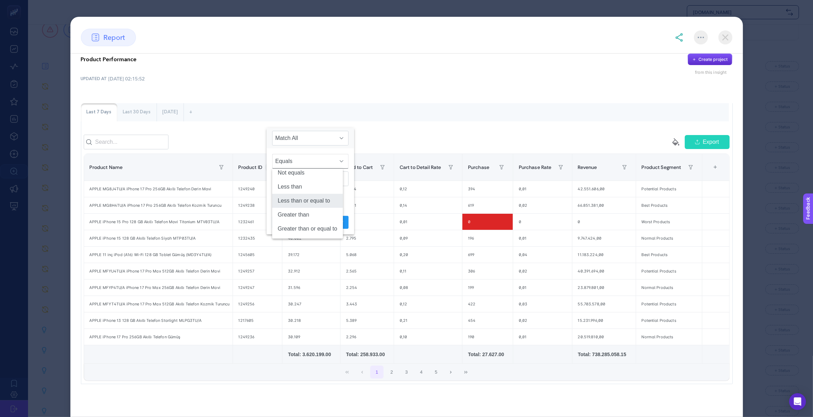
scroll to position [0, 0]
click at [295, 205] on span "Equals" at bounding box center [303, 206] width 62 height 14
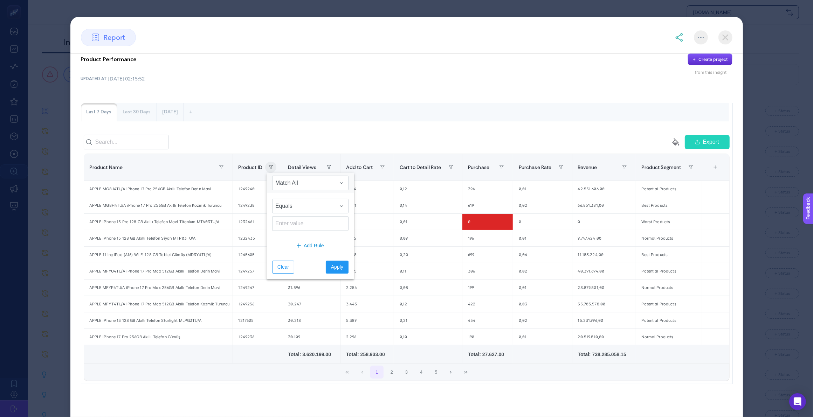
click at [354, 137] on div at bounding box center [245, 142] width 323 height 15
click at [272, 164] on button "button" at bounding box center [270, 167] width 11 height 11
click at [297, 224] on input at bounding box center [310, 223] width 76 height 15
paste input "1,232,625"
type input "1,625"
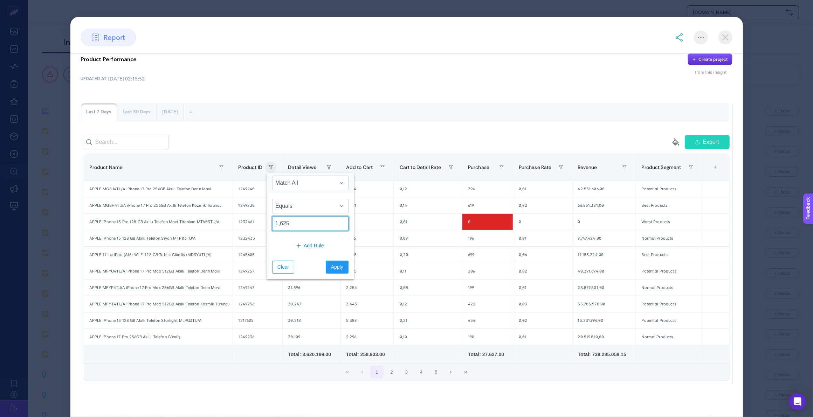
drag, startPoint x: 316, startPoint y: 224, endPoint x: 265, endPoint y: 222, distance: 50.5
click at [265, 222] on body "[DOMAIN_NAME] Insights Favorites InProgress Changes Urgent Report Warning Oppor…" at bounding box center [406, 208] width 813 height 417
click at [291, 265] on button "Clear" at bounding box center [283, 267] width 22 height 13
click at [270, 168] on icon "button" at bounding box center [271, 167] width 4 height 4
click at [302, 207] on span "Equals" at bounding box center [303, 206] width 62 height 14
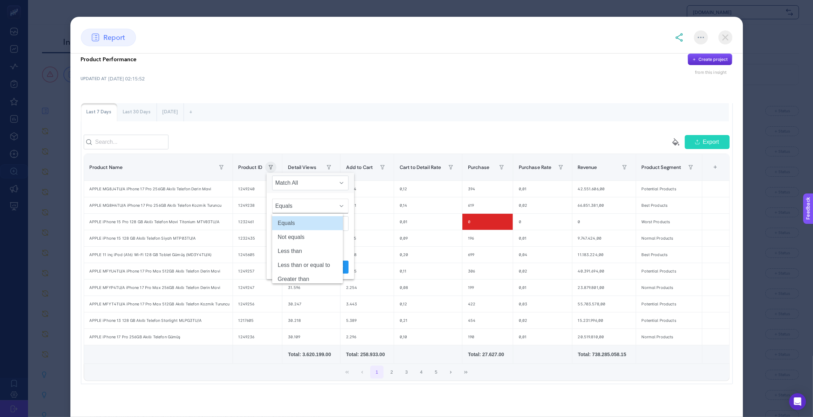
click at [300, 203] on span "Equals" at bounding box center [303, 206] width 62 height 14
click at [301, 223] on input at bounding box center [310, 223] width 76 height 15
paste input "1,232,625"
type input "1,232,625"
click at [334, 265] on span "Apply" at bounding box center [337, 267] width 12 height 7
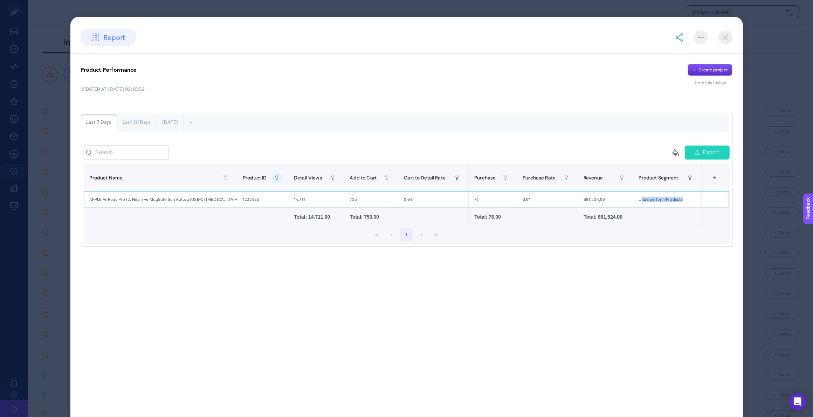
drag, startPoint x: 642, startPoint y: 205, endPoint x: 701, endPoint y: 207, distance: 59.2
click at [701, 207] on tr "APPLE AirPods Pro (2. Nesil) ve MagSafe Şarj Kutusu (USB‑C) [MEDICAL_DATA] MTJV…" at bounding box center [406, 199] width 645 height 16
click at [137, 123] on div "Last 30 Days" at bounding box center [136, 123] width 39 height 18
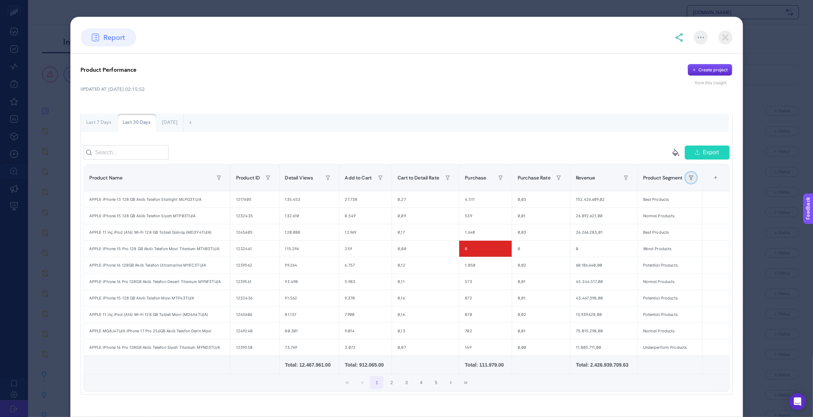
click at [689, 180] on icon "button" at bounding box center [691, 178] width 4 height 4
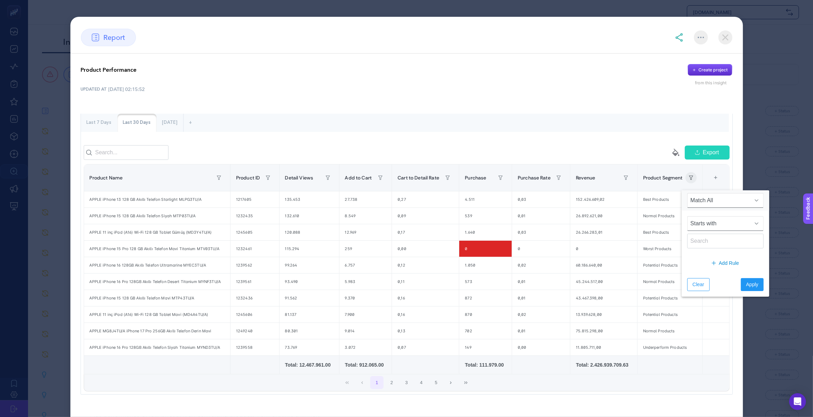
click at [708, 228] on span "Starts with" at bounding box center [718, 224] width 62 height 14
click at [712, 258] on li "Contains" at bounding box center [722, 255] width 71 height 14
click at [695, 244] on input "text" at bounding box center [725, 241] width 76 height 15
type input "under"
click at [749, 283] on span "Apply" at bounding box center [752, 284] width 12 height 7
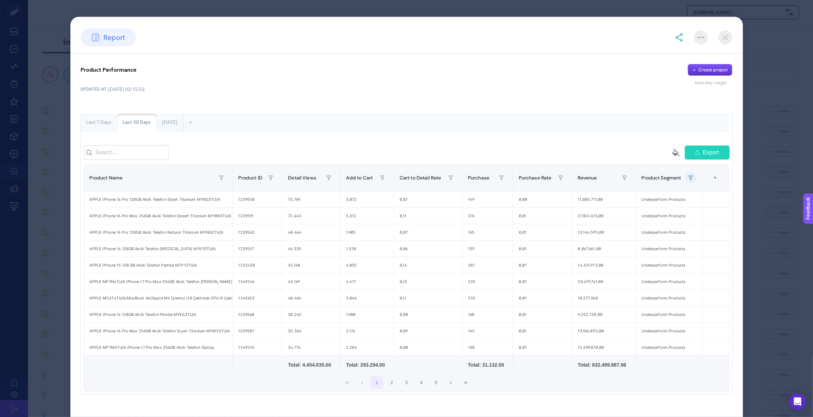
click at [102, 122] on div "Last 7 Days" at bounding box center [99, 123] width 36 height 18
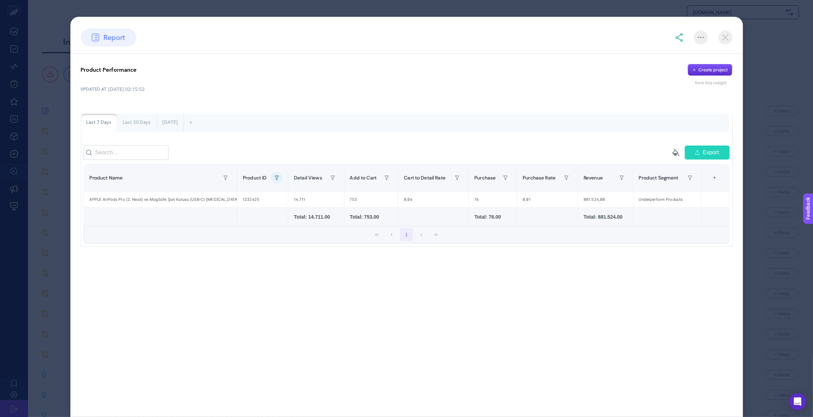
click at [722, 38] on img at bounding box center [725, 37] width 14 height 14
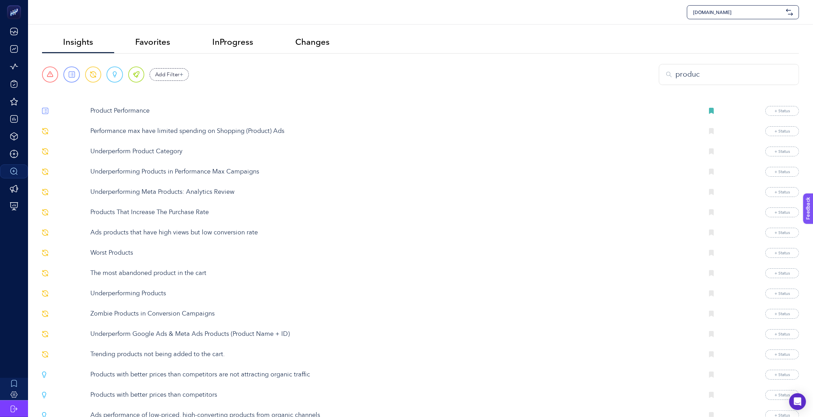
click at [205, 235] on p "Ads products that have high views but low conversion rate" at bounding box center [394, 232] width 608 height 9
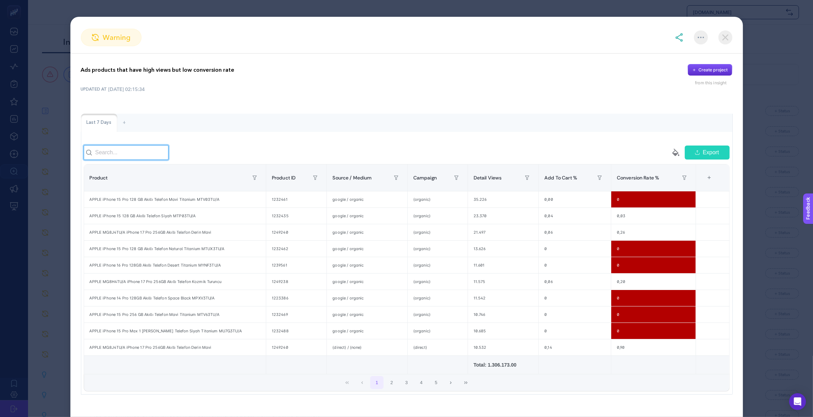
click at [139, 160] on input at bounding box center [126, 152] width 85 height 15
click at [313, 184] on button "button" at bounding box center [315, 177] width 11 height 11
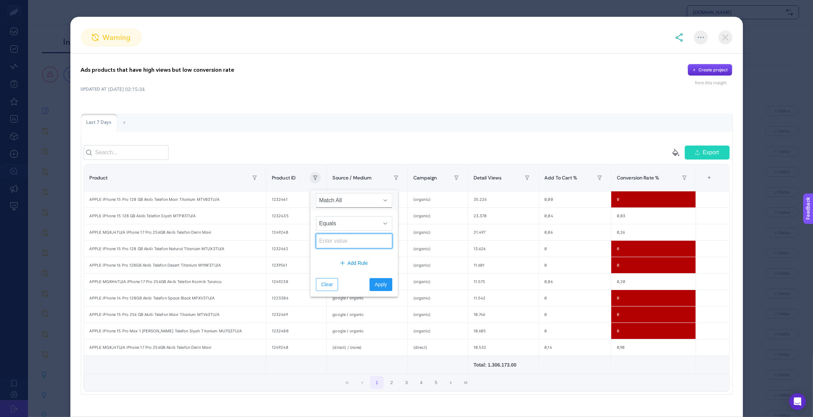
click at [338, 242] on input at bounding box center [354, 241] width 76 height 15
paste input "1,232,625"
type input "1,232,625"
click at [376, 285] on span "Apply" at bounding box center [381, 284] width 12 height 7
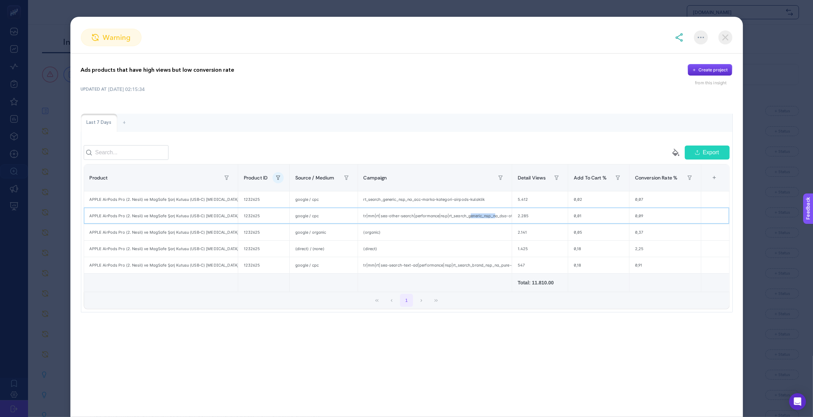
drag, startPoint x: 470, startPoint y: 221, endPoint x: 495, endPoint y: 223, distance: 24.6
click at [495, 223] on div "tr|mm|rt|sea-other-search|performance|nsp|rt_search_generic_nsp_na_dsa-other-to…" at bounding box center [435, 216] width 154 height 16
click at [487, 235] on div "(organic)" at bounding box center [435, 232] width 154 height 16
click at [477, 222] on div "tr|mm|rt|sea-other-search|performance|nsp|rt_search_generic_nsp_na_dsa-other-to…" at bounding box center [435, 216] width 154 height 16
drag, startPoint x: 490, startPoint y: 223, endPoint x: 538, endPoint y: 225, distance: 48.0
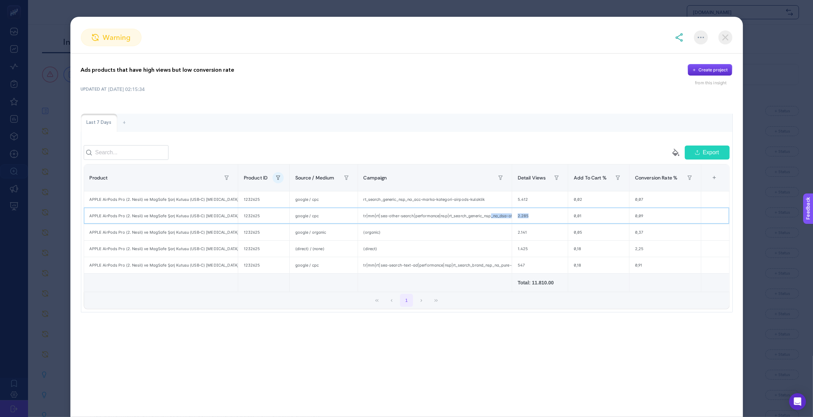
click at [538, 224] on tr "APPLE AirPods Pro (2. Nesil) ve MagSafe Şarj Kutusu (USB‑C) [MEDICAL_DATA] MTJV…" at bounding box center [406, 216] width 645 height 16
drag, startPoint x: 511, startPoint y: 180, endPoint x: 599, endPoint y: 182, distance: 87.6
click at [599, 182] on div "empty paint-bucket-solid Export Product Product ID Source / Medium Campaign Det…" at bounding box center [407, 227] width 646 height 164
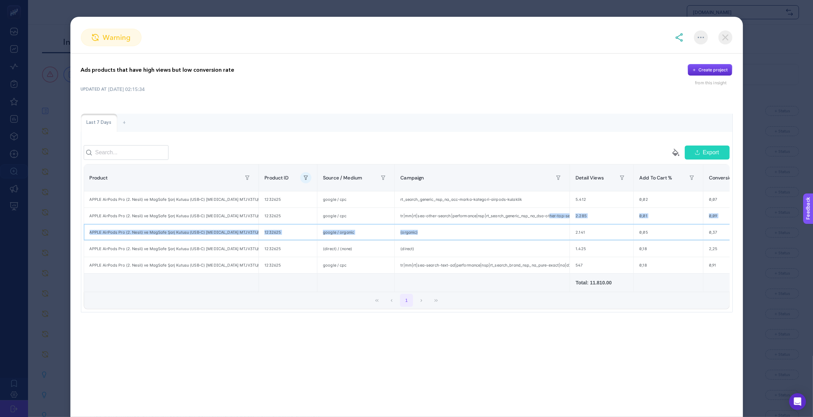
click at [549, 230] on tbody "APPLE AirPods Pro (2. Nesil) ve MagSafe Şarj Kutusu (USB‑C) [MEDICAL_DATA] MTJV…" at bounding box center [450, 232] width 733 height 82
click at [540, 224] on div "tr|mm|rt|sea-other-search|performance|nsp|rt_search_generic_nsp_na_dsa-other-to…" at bounding box center [482, 216] width 175 height 16
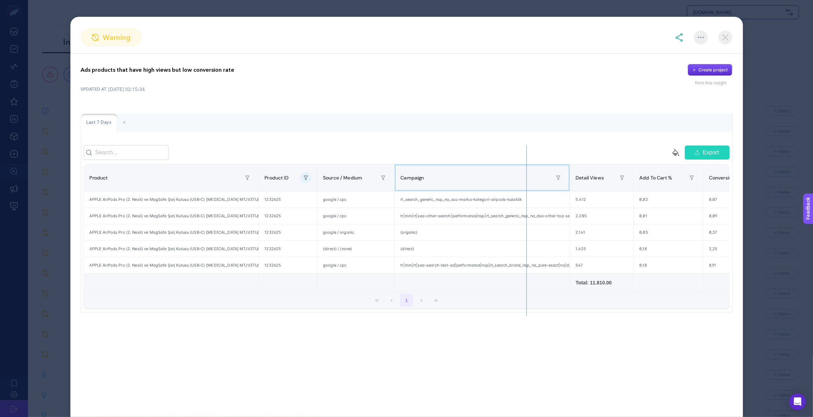
drag, startPoint x: 569, startPoint y: 180, endPoint x: 526, endPoint y: 182, distance: 42.8
click at [526, 182] on div "empty paint-bucket-solid Export Product Product ID Source / Medium Campaign Det…" at bounding box center [407, 227] width 646 height 164
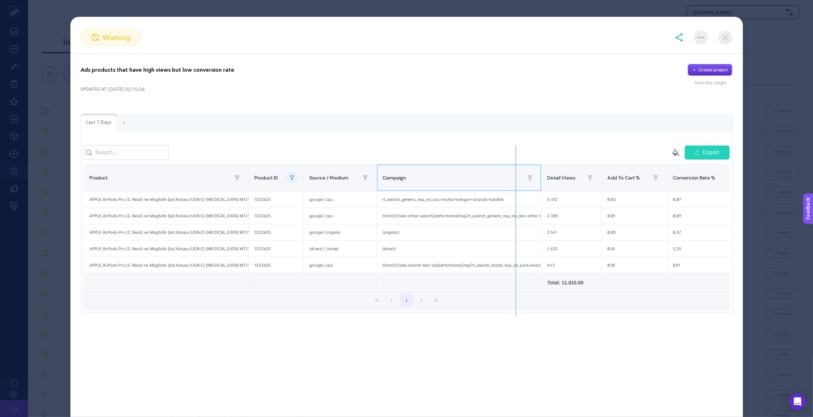
drag, startPoint x: 540, startPoint y: 181, endPoint x: 515, endPoint y: 181, distance: 24.9
click at [515, 181] on div "empty paint-bucket-solid Export Product Product ID Source / Medium Campaign Det…" at bounding box center [407, 227] width 646 height 164
drag, startPoint x: 497, startPoint y: 206, endPoint x: 449, endPoint y: 204, distance: 47.7
click at [449, 204] on div "rt_search_generic_nsp_na_acc-marka-kategori-airpods-kulaklik" at bounding box center [445, 200] width 159 height 16
